Goal: Navigation & Orientation: Understand site structure

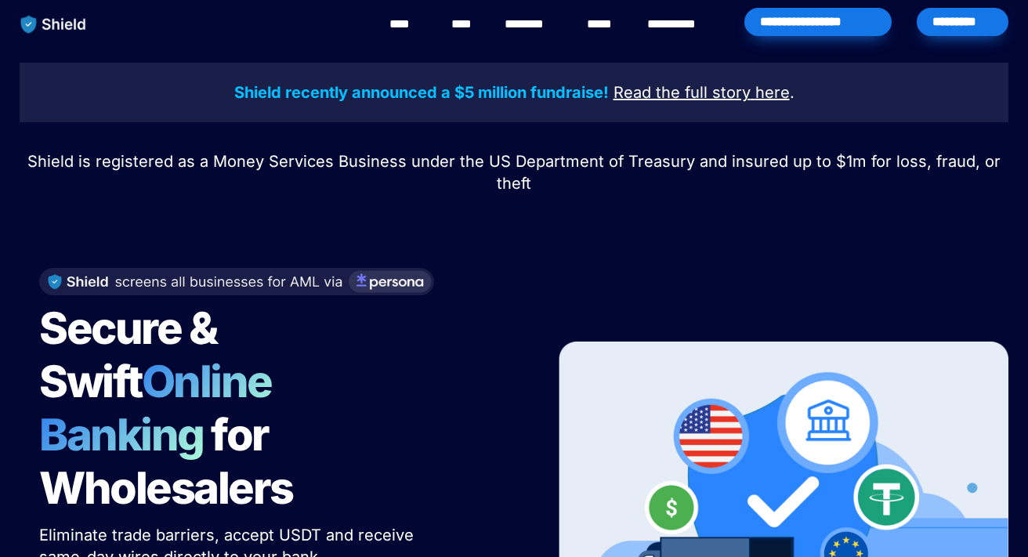
click at [537, 20] on link "********" at bounding box center [533, 24] width 56 height 19
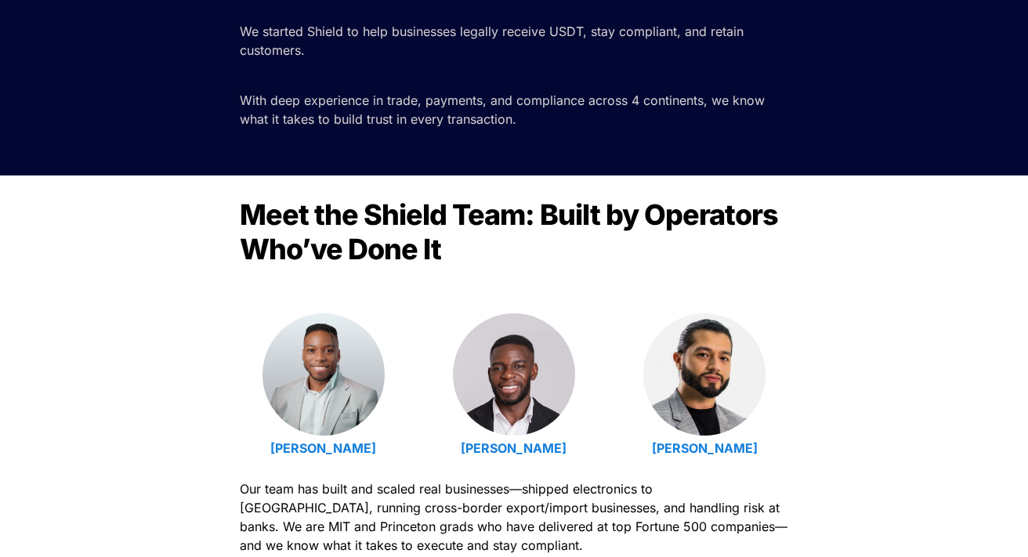
scroll to position [335, 0]
